Goal: Task Accomplishment & Management: Complete application form

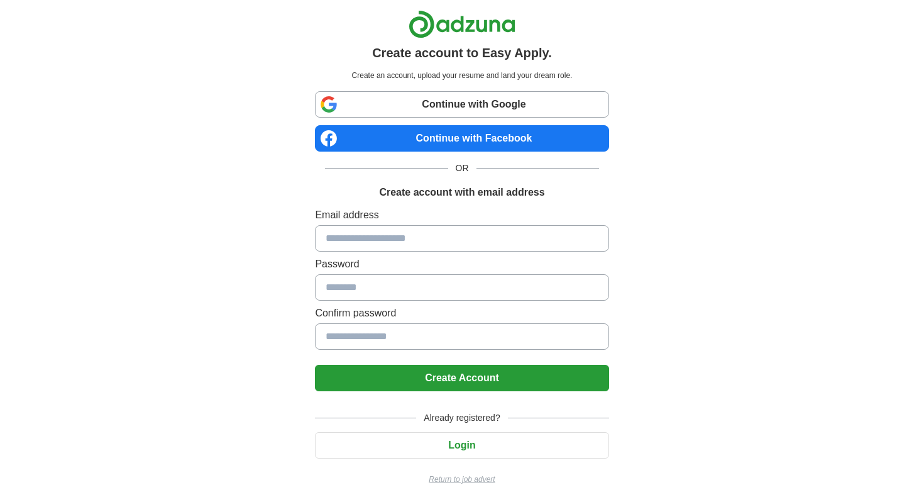
click at [480, 231] on input at bounding box center [462, 238] width 294 height 26
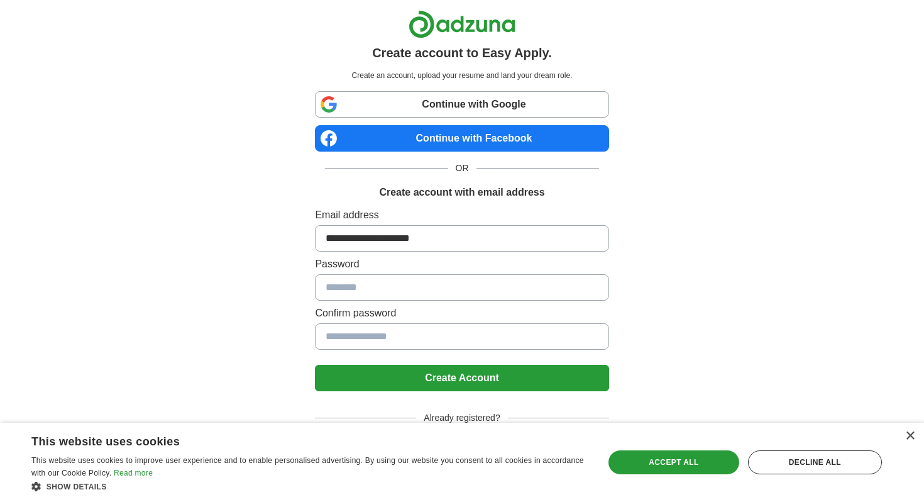
type input "**********"
type input "*********"
click at [485, 379] on button "Create Account" at bounding box center [462, 378] width 294 height 26
